Goal: Task Accomplishment & Management: Complete application form

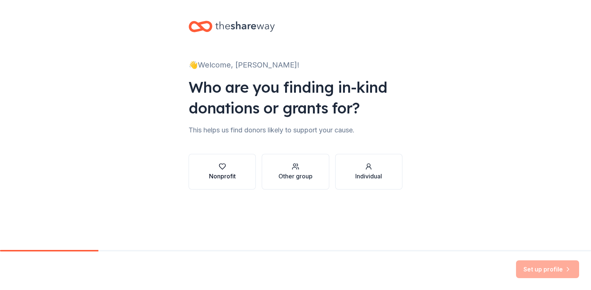
click at [225, 168] on icon "button" at bounding box center [222, 166] width 7 height 7
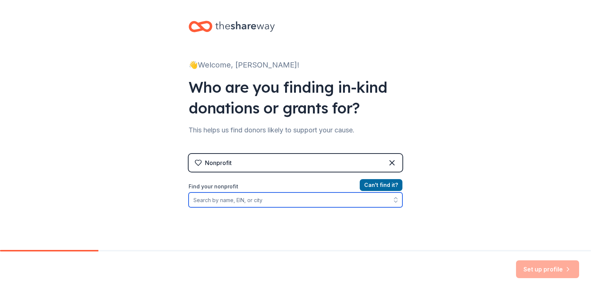
click at [273, 201] on input "Find your nonprofit" at bounding box center [296, 200] width 214 height 15
click at [394, 202] on icon "button" at bounding box center [395, 201] width 3 height 1
click at [197, 200] on input "1stresponderswishlist" at bounding box center [296, 200] width 214 height 15
type input "1st responders wish list"
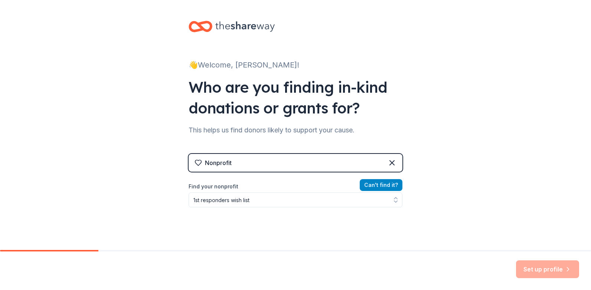
click at [386, 183] on button "Can ' t find it?" at bounding box center [381, 185] width 43 height 12
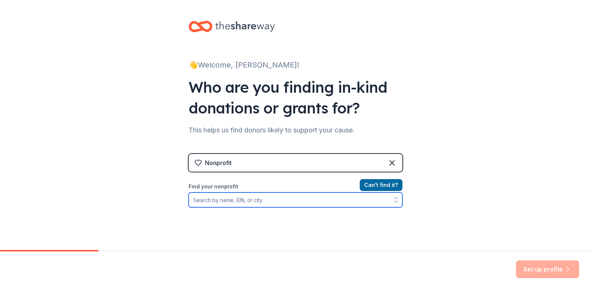
click at [247, 201] on input "Find your nonprofit" at bounding box center [296, 200] width 214 height 15
click at [220, 199] on input "Find your nonprofit" at bounding box center [296, 200] width 214 height 15
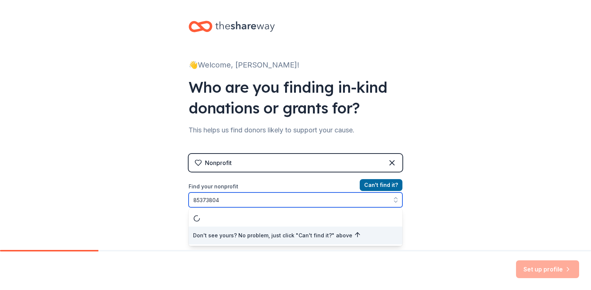
type input "853738044"
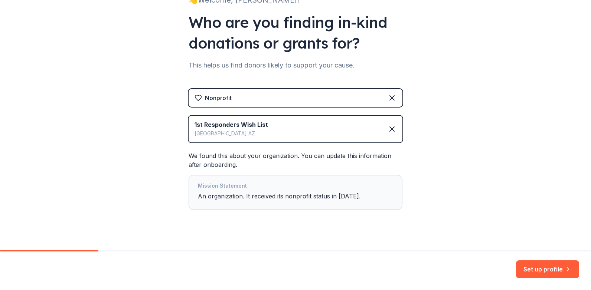
scroll to position [75, 0]
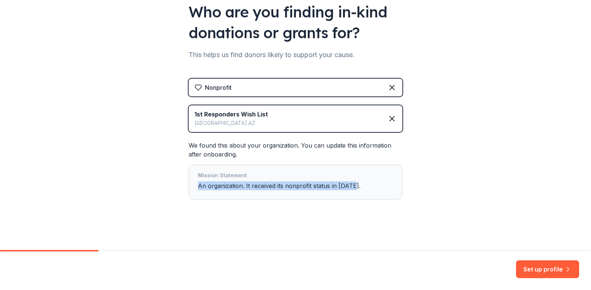
drag, startPoint x: 354, startPoint y: 185, endPoint x: 194, endPoint y: 183, distance: 160.4
click at [194, 183] on div "Mission Statement An organization. It received its nonprofit status in [DATE]." at bounding box center [296, 182] width 214 height 35
drag, startPoint x: 222, startPoint y: 186, endPoint x: 132, endPoint y: 149, distance: 97.2
click at [132, 149] on div "👋 Welcome, [PERSON_NAME]! Who are you finding in-kind donations or grants for? …" at bounding box center [295, 88] width 591 height 326
drag, startPoint x: 196, startPoint y: 186, endPoint x: 370, endPoint y: 193, distance: 173.9
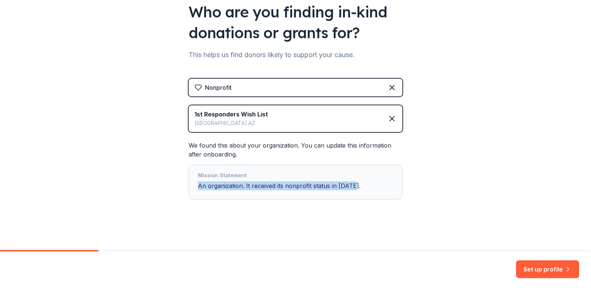
click at [370, 193] on div "Mission Statement An organization. It received its nonprofit status in [DATE]." at bounding box center [295, 182] width 195 height 22
click at [358, 188] on div "Mission Statement An organization. It received its nonprofit status in [DATE]." at bounding box center [295, 182] width 195 height 22
drag, startPoint x: 352, startPoint y: 186, endPoint x: 193, endPoint y: 190, distance: 159.7
click at [193, 190] on div "Mission Statement An organization. It received its nonprofit status in [DATE]." at bounding box center [296, 182] width 214 height 35
drag, startPoint x: 193, startPoint y: 190, endPoint x: 268, endPoint y: 176, distance: 76.7
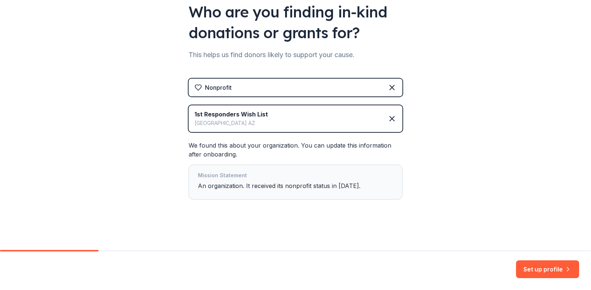
click at [268, 176] on div "Mission Statement" at bounding box center [295, 176] width 195 height 10
click at [335, 219] on div "👋 Welcome, [PERSON_NAME]! Who are you finding in-kind donations or grants for? …" at bounding box center [296, 88] width 238 height 326
click at [539, 271] on button "Set up profile" at bounding box center [547, 270] width 63 height 18
